Goal: Find contact information: Find contact information

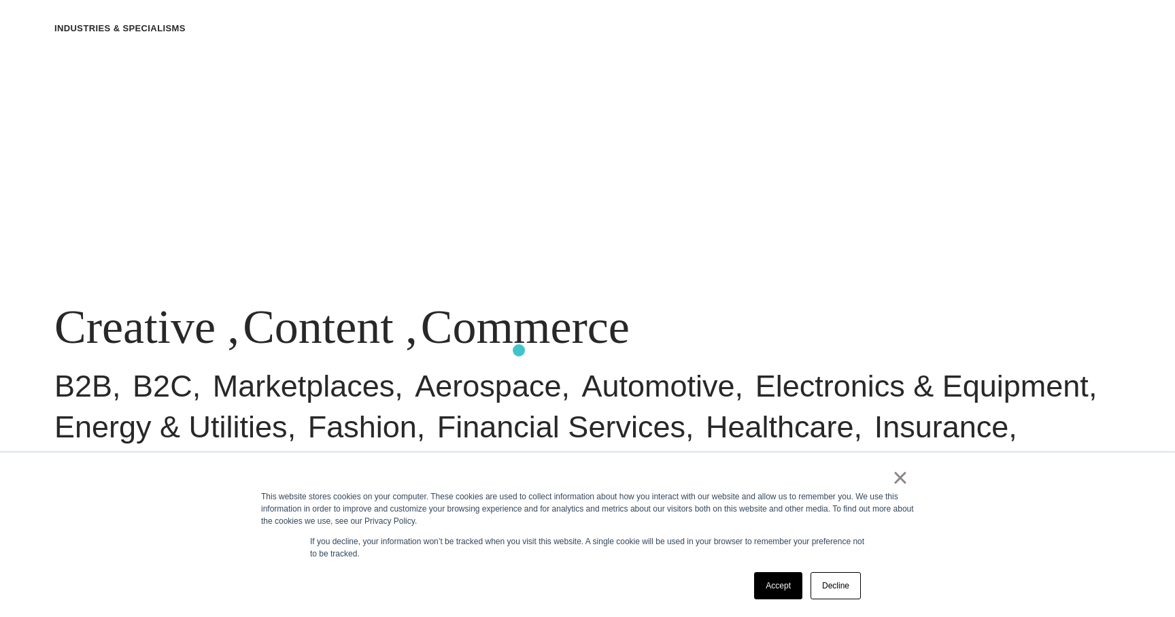
scroll to position [1063, 0]
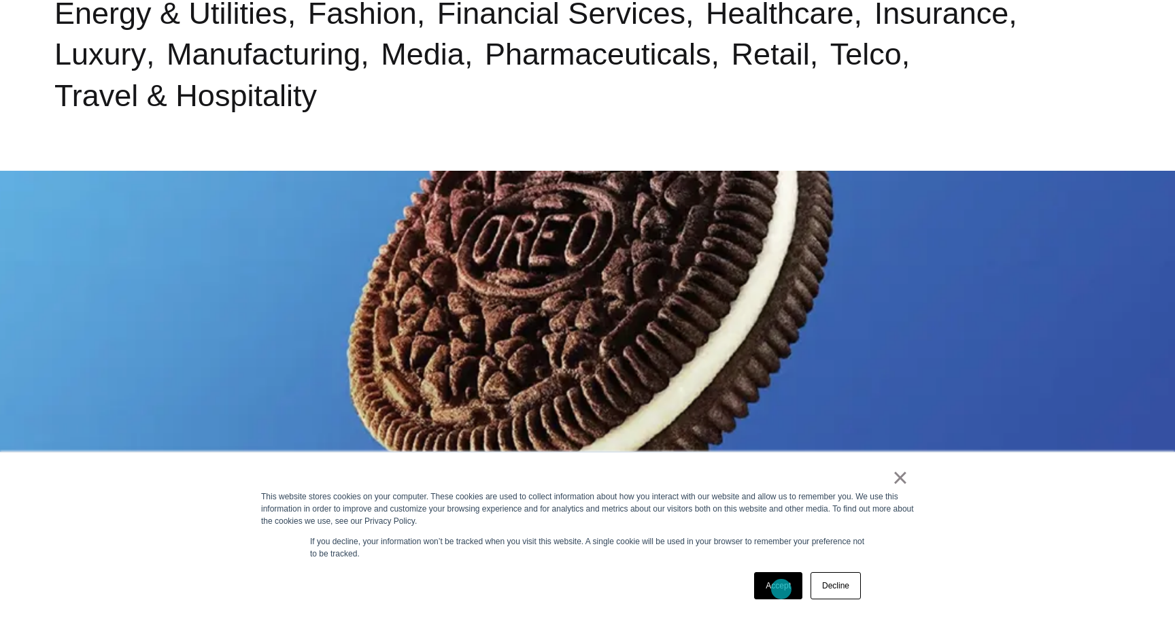
click at [781, 589] on link "Accept" at bounding box center [778, 585] width 48 height 27
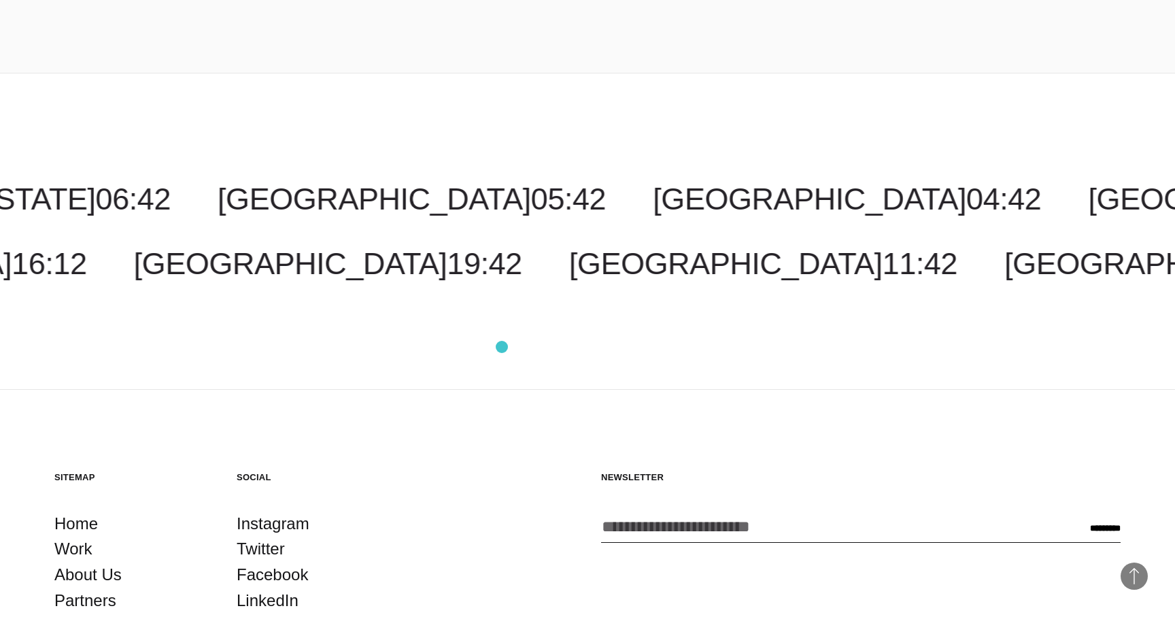
scroll to position [4272, 0]
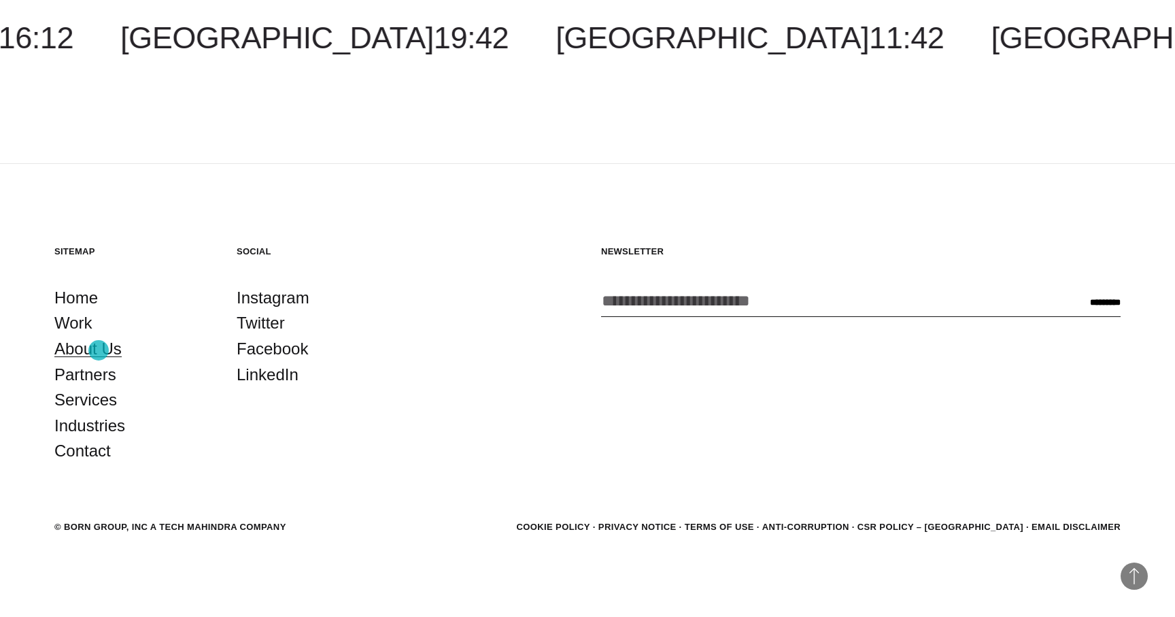
click at [99, 350] on link "About Us" at bounding box center [87, 349] width 67 height 26
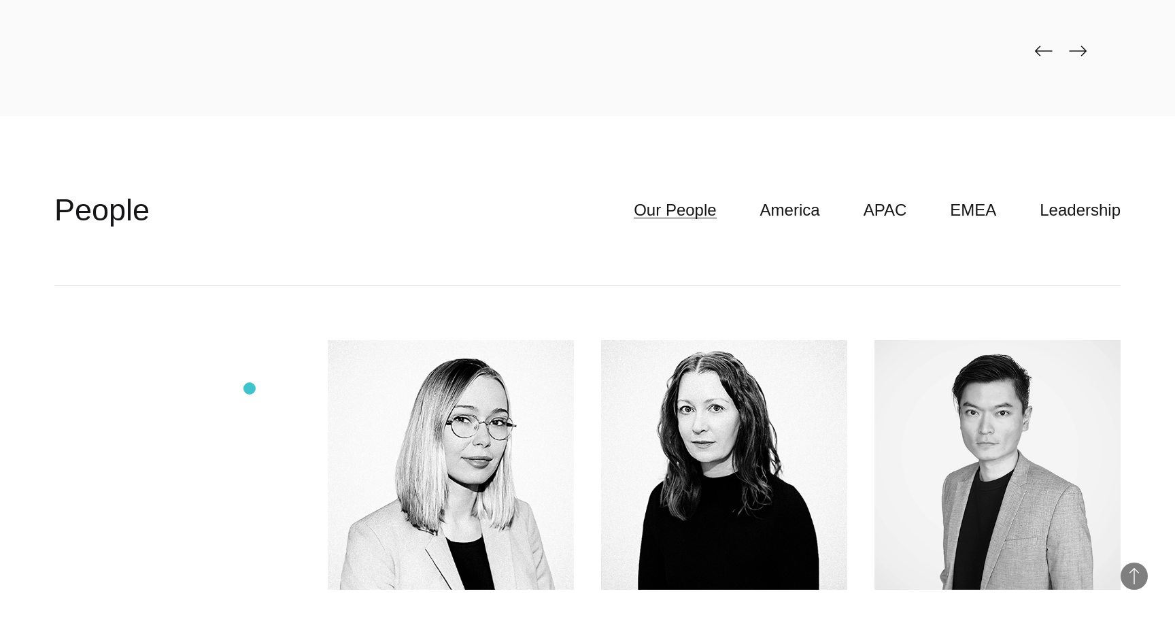
scroll to position [3715, 0]
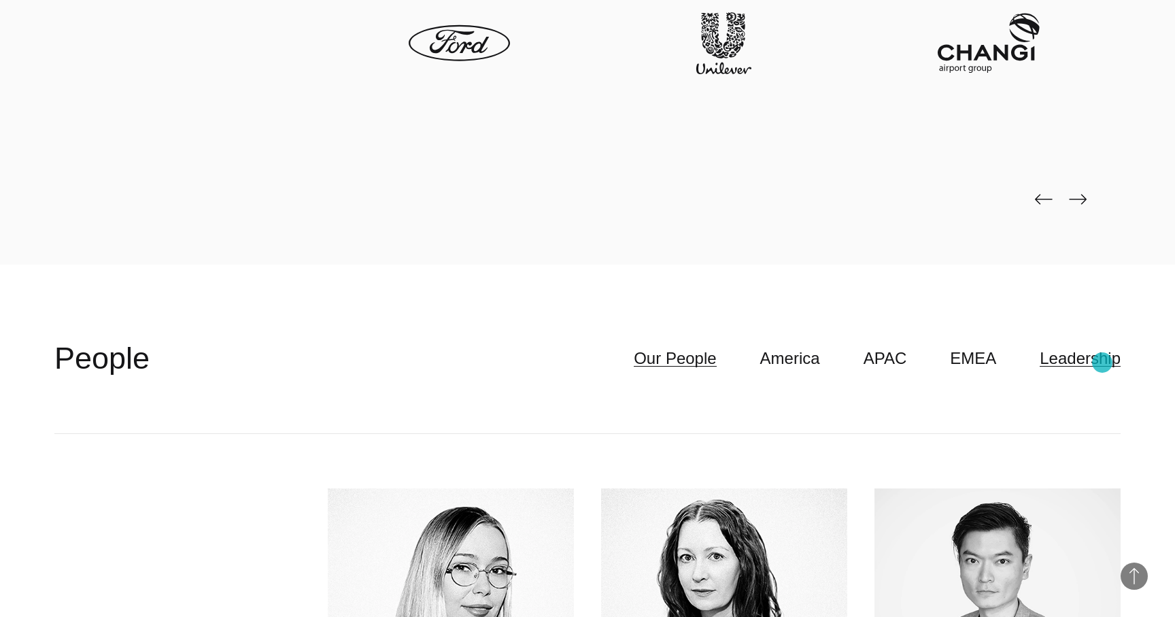
click at [1102, 362] on link "Leadership" at bounding box center [1080, 358] width 81 height 26
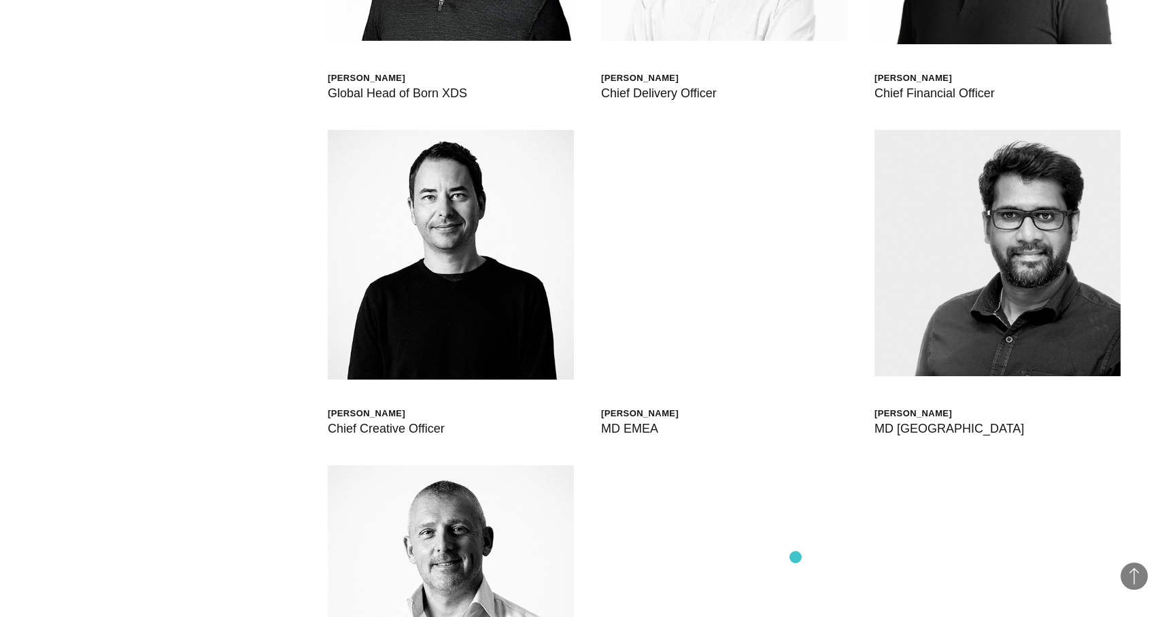
scroll to position [4421, 0]
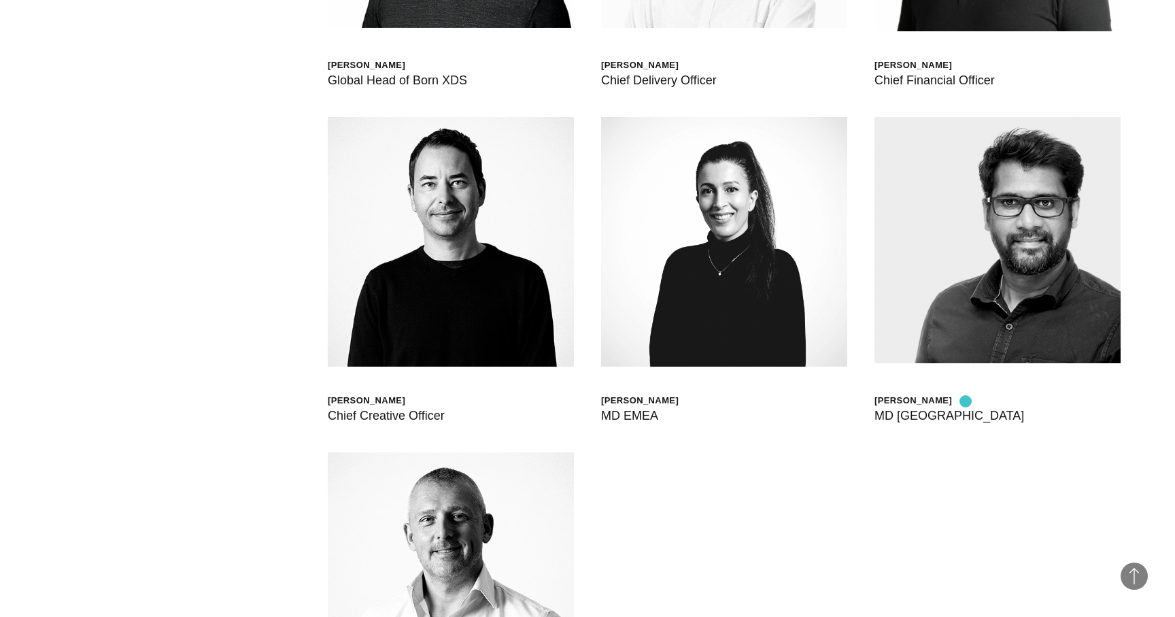
drag, startPoint x: 982, startPoint y: 401, endPoint x: 966, endPoint y: 399, distance: 16.5
click at [966, 399] on div "Sathish Elumalai MD North America" at bounding box center [998, 271] width 246 height 308
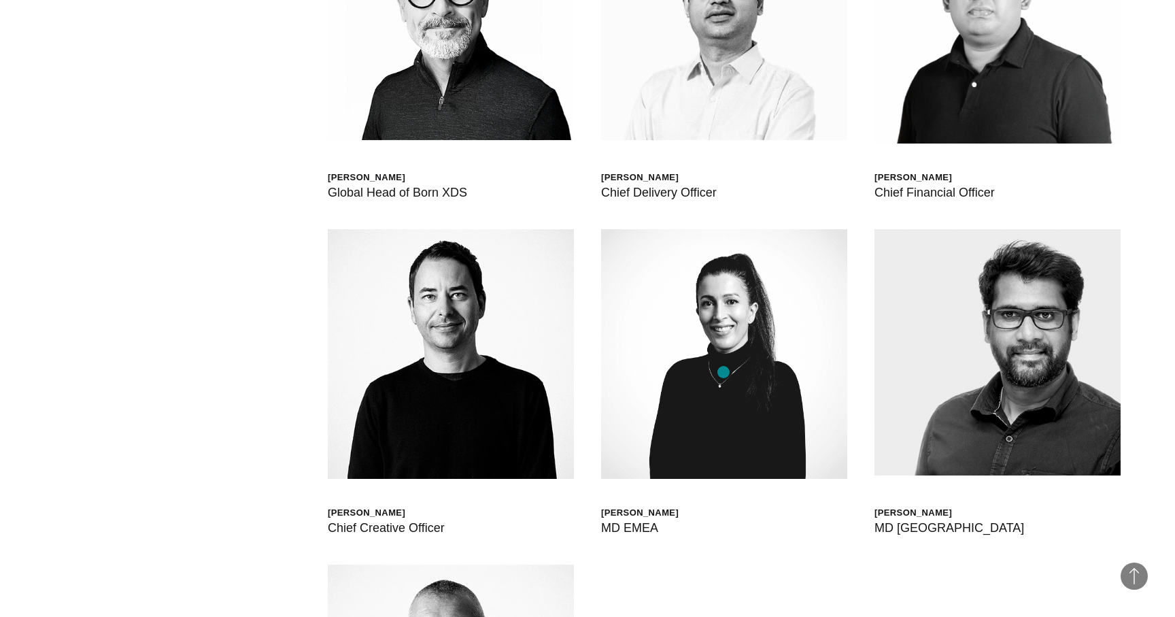
scroll to position [4318, 0]
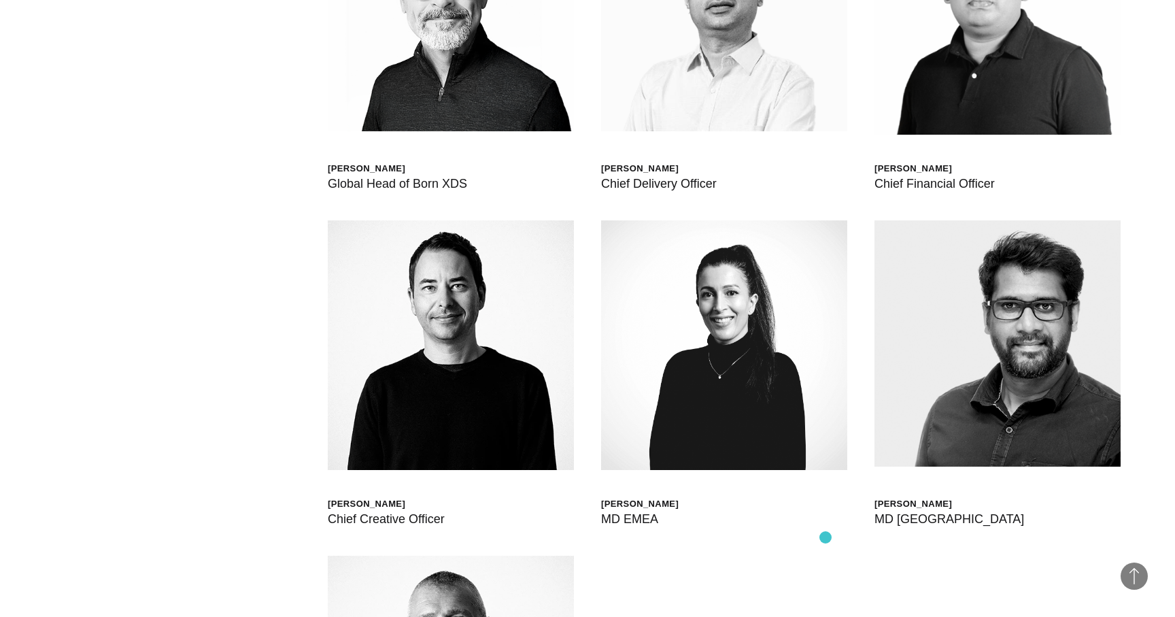
click at [826, 537] on div "Scott Sorokin Global Head of Born XDS Shashank Tamotia Chief Delivery Officer B…" at bounding box center [587, 388] width 1066 height 1115
click at [974, 505] on div "Sathish Elumalai MD North America" at bounding box center [998, 374] width 246 height 308
copy div "Sathish Elumalai"
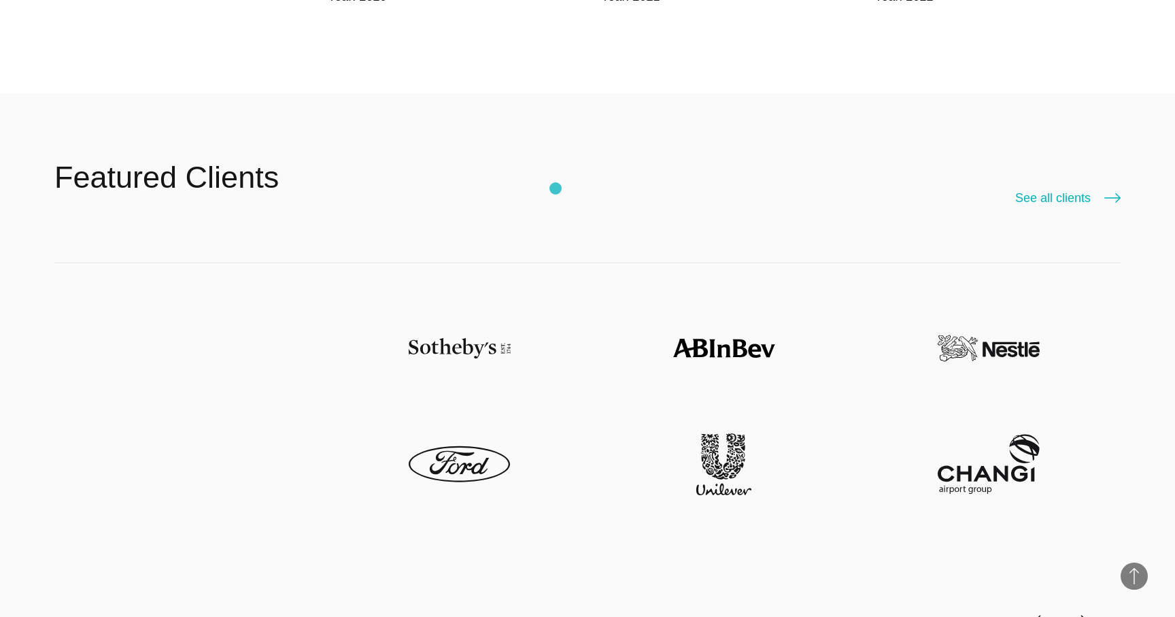
scroll to position [3301, 0]
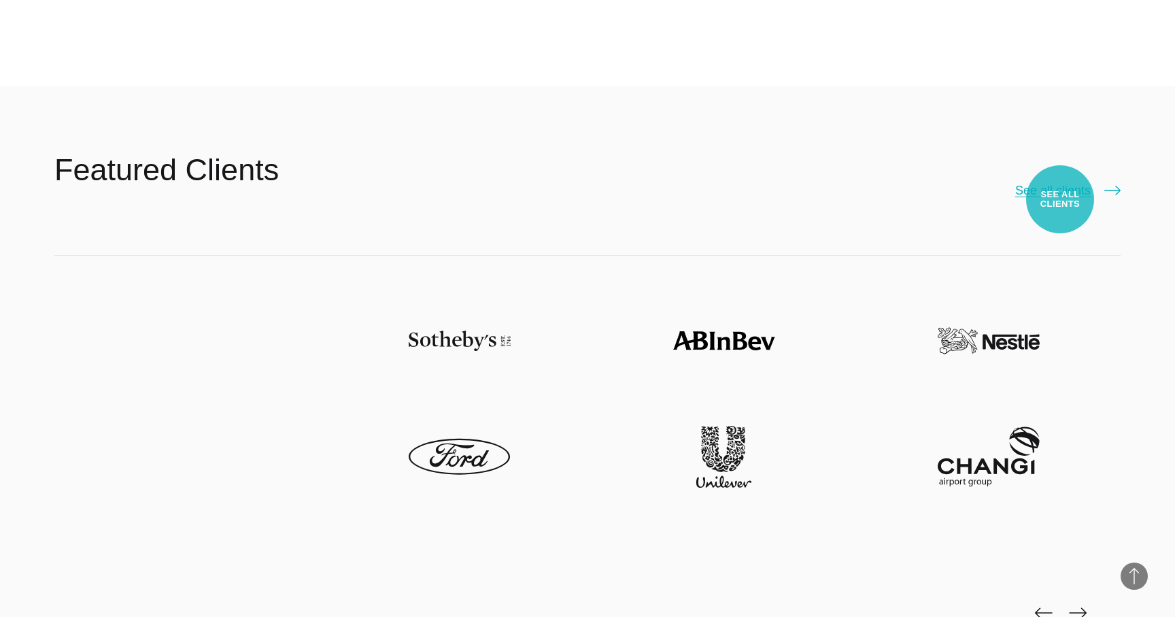
click at [1060, 199] on link "See all clients" at bounding box center [1067, 190] width 105 height 19
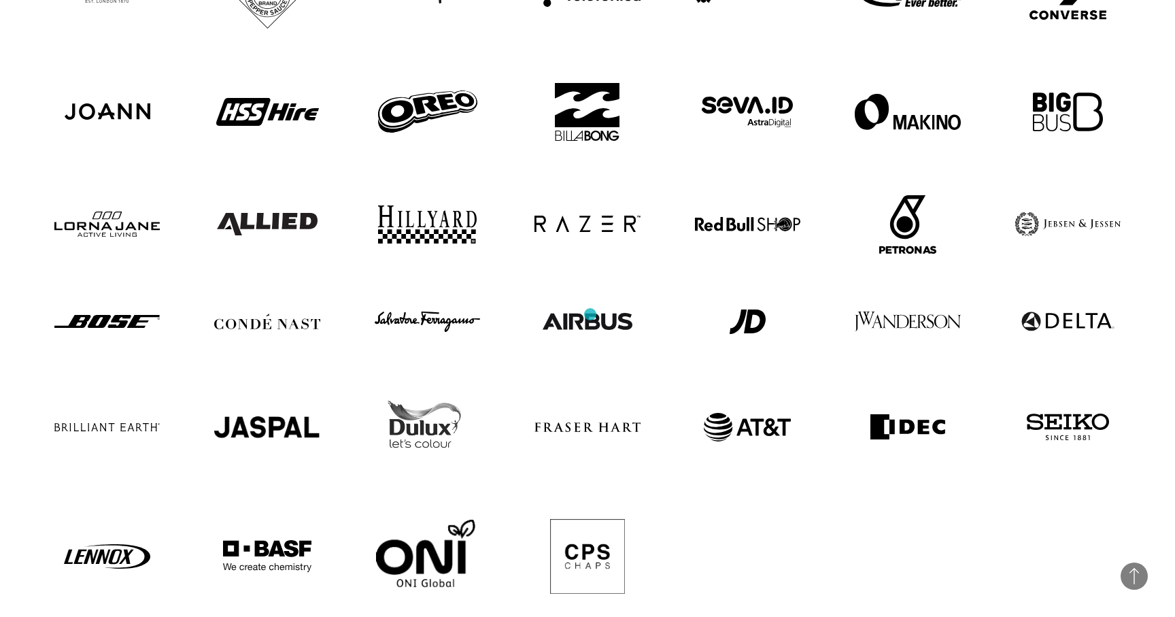
scroll to position [922, 0]
